Goal: Navigation & Orientation: Find specific page/section

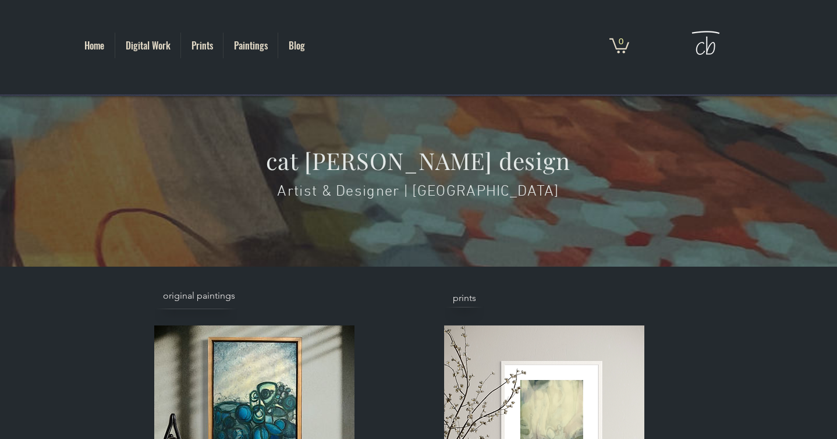
click at [203, 310] on div at bounding box center [196, 316] width 49 height 17
click at [207, 374] on img at bounding box center [254, 425] width 200 height 200
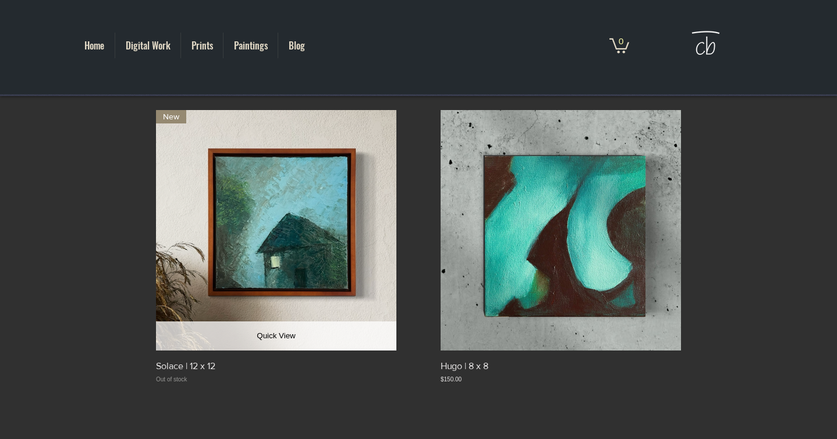
click at [243, 343] on button "Quick View" at bounding box center [276, 335] width 240 height 29
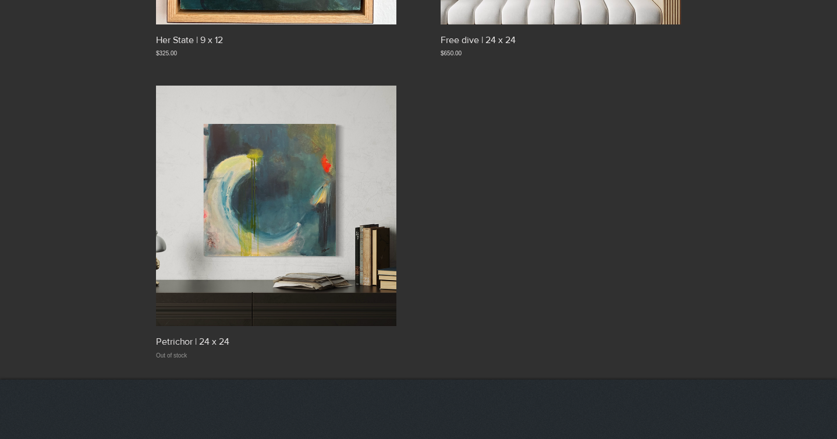
scroll to position [1328, 0]
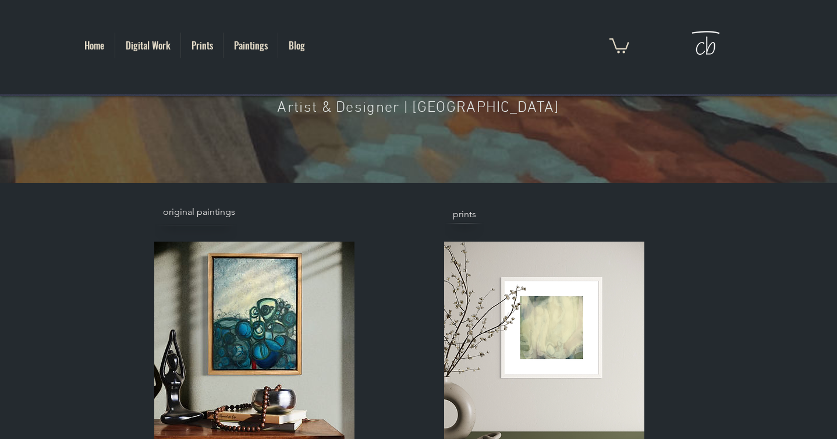
scroll to position [213, 0]
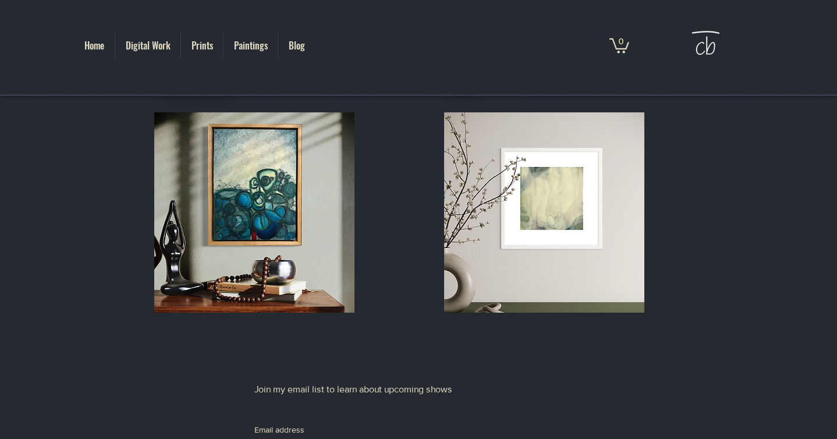
click at [269, 254] on img at bounding box center [254, 212] width 200 height 200
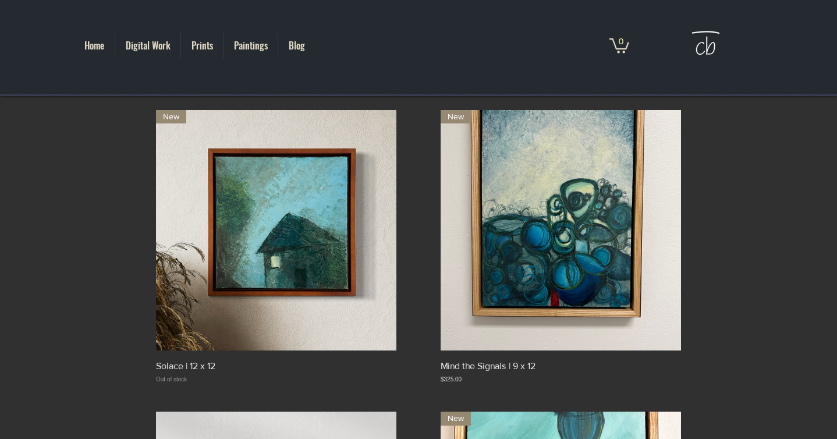
click at [198, 49] on p "Prints" at bounding box center [202, 46] width 33 height 26
